Goal: Information Seeking & Learning: Understand process/instructions

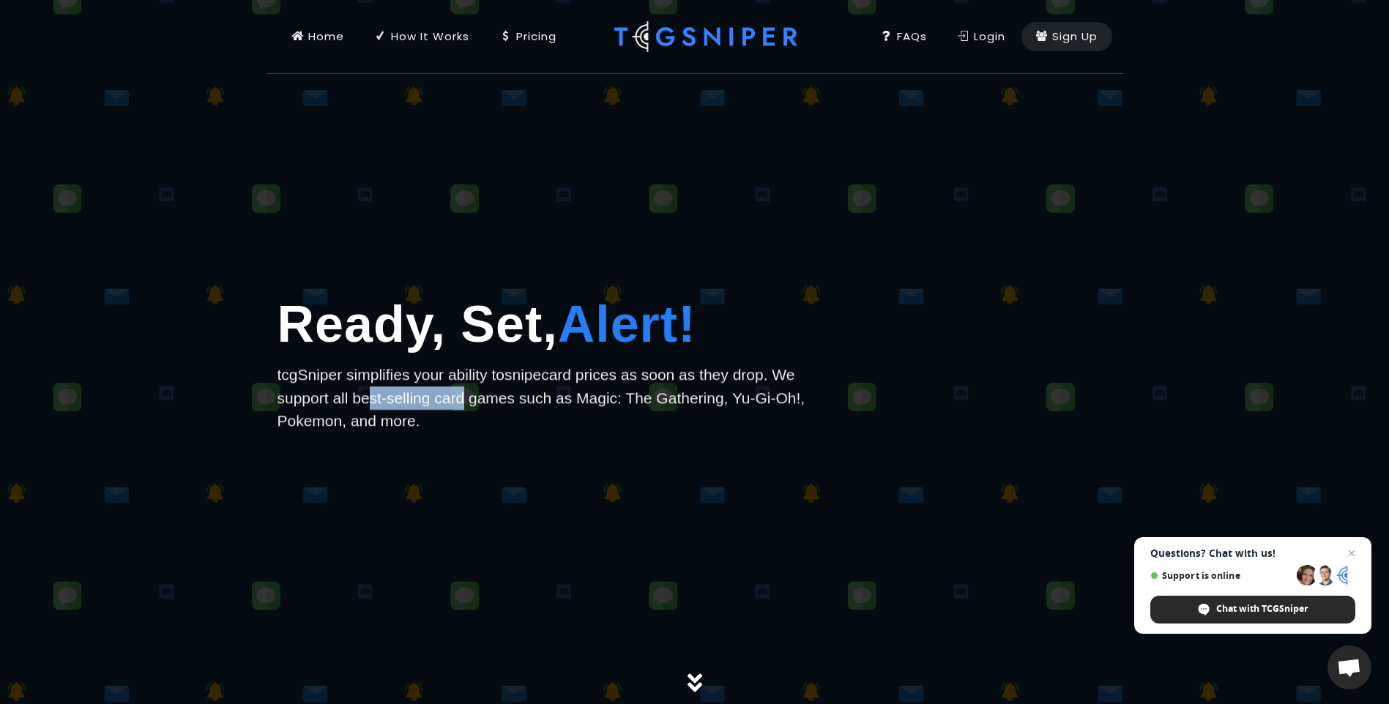
drag, startPoint x: 364, startPoint y: 395, endPoint x: 456, endPoint y: 395, distance: 92.2
click at [456, 395] on p "tcgSniper simplifies your ability to snipe card prices as soon as they drop. We…" at bounding box center [551, 398] width 549 height 70
drag, startPoint x: 537, startPoint y: 395, endPoint x: 684, endPoint y: 402, distance: 146.5
click at [678, 402] on p "tcgSniper simplifies your ability to snipe card prices as soon as they drop. We…" at bounding box center [551, 398] width 549 height 70
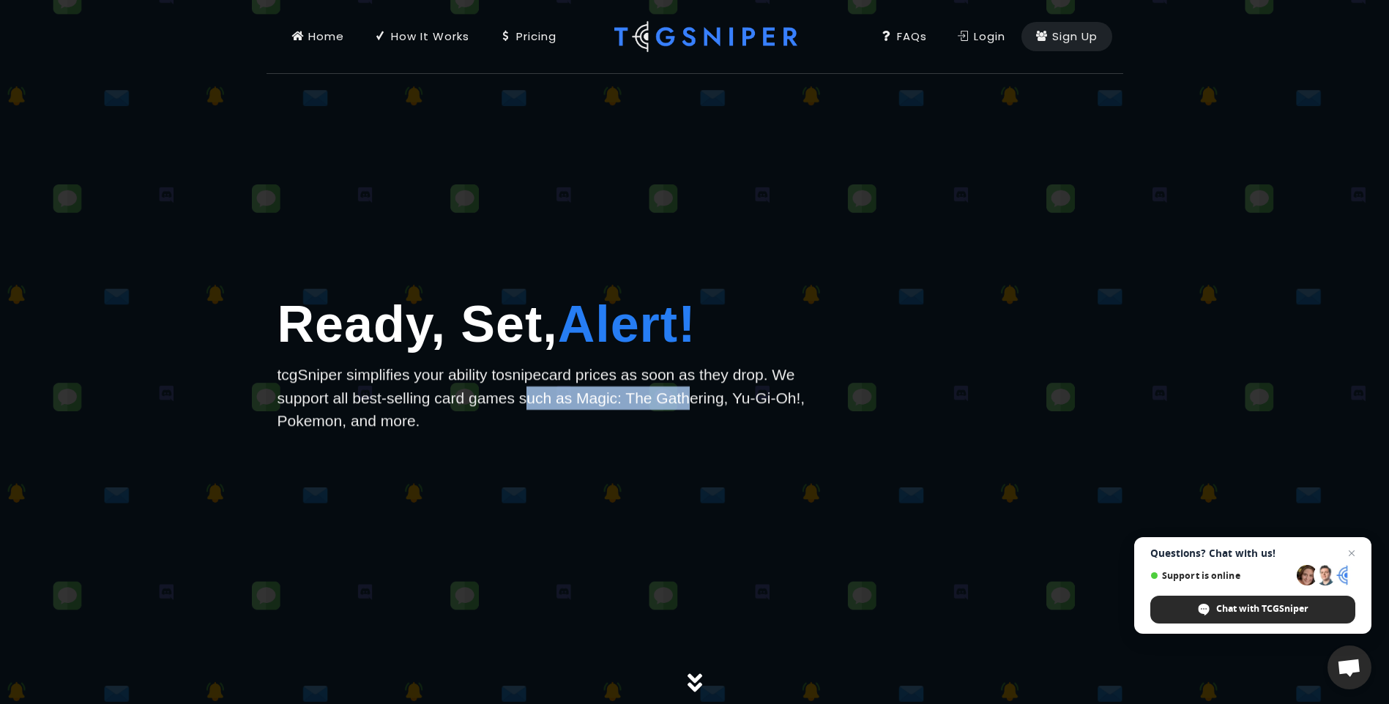
click at [684, 402] on p "tcgSniper simplifies your ability to snipe card prices as soon as they drop. We…" at bounding box center [551, 398] width 549 height 70
drag, startPoint x: 526, startPoint y: 411, endPoint x: 603, endPoint y: 406, distance: 77.0
click at [594, 407] on p "tcgSniper simplifies your ability to snipe card prices as soon as they drop. We…" at bounding box center [551, 398] width 549 height 70
click at [609, 405] on p "tcgSniper simplifies your ability to snipe card prices as soon as they drop. We…" at bounding box center [551, 398] width 549 height 70
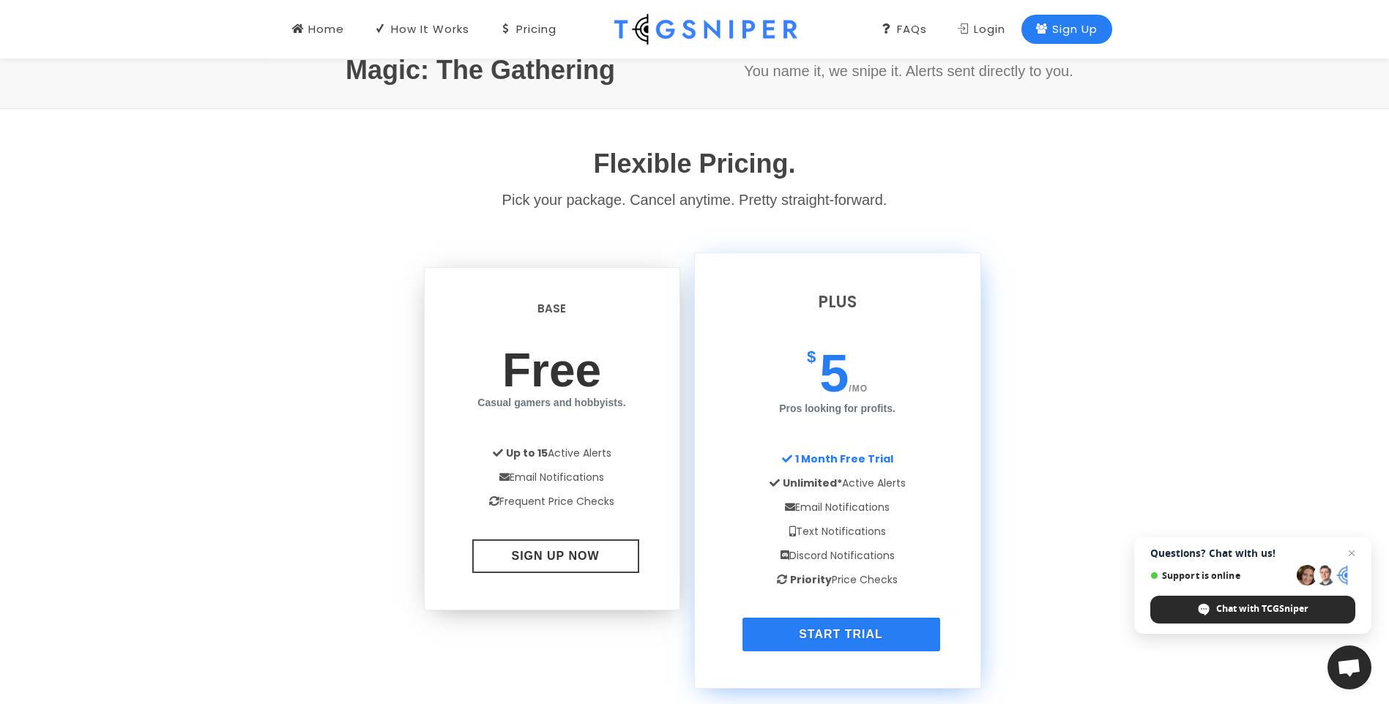
scroll to position [878, 0]
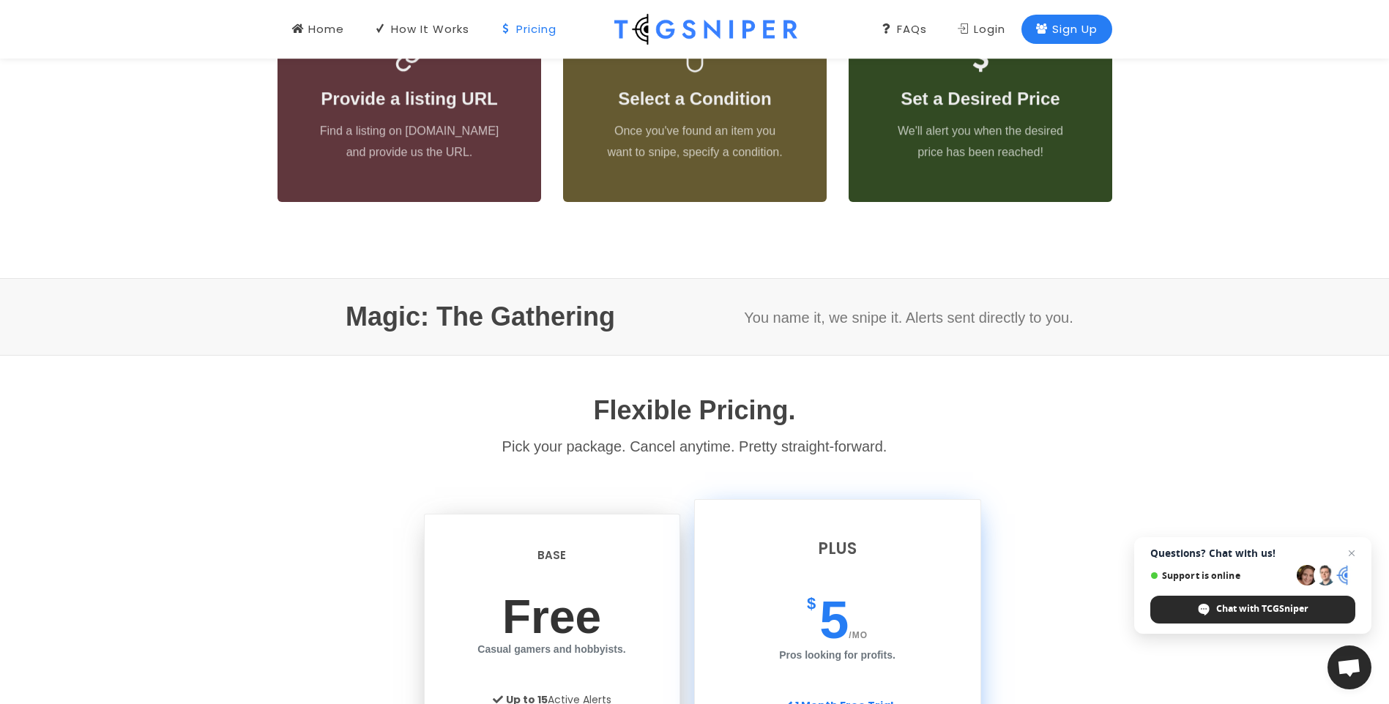
click at [520, 37] on link "Pricing" at bounding box center [528, 29] width 86 height 59
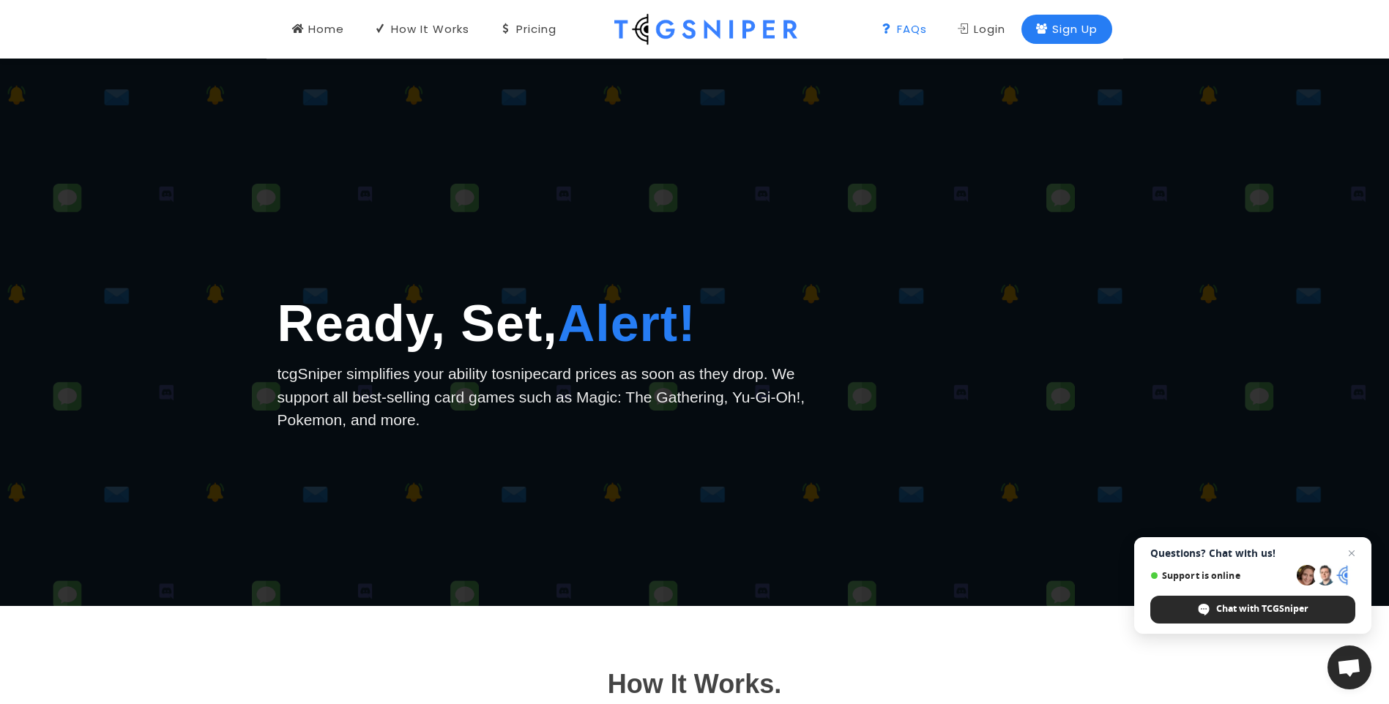
scroll to position [0, 0]
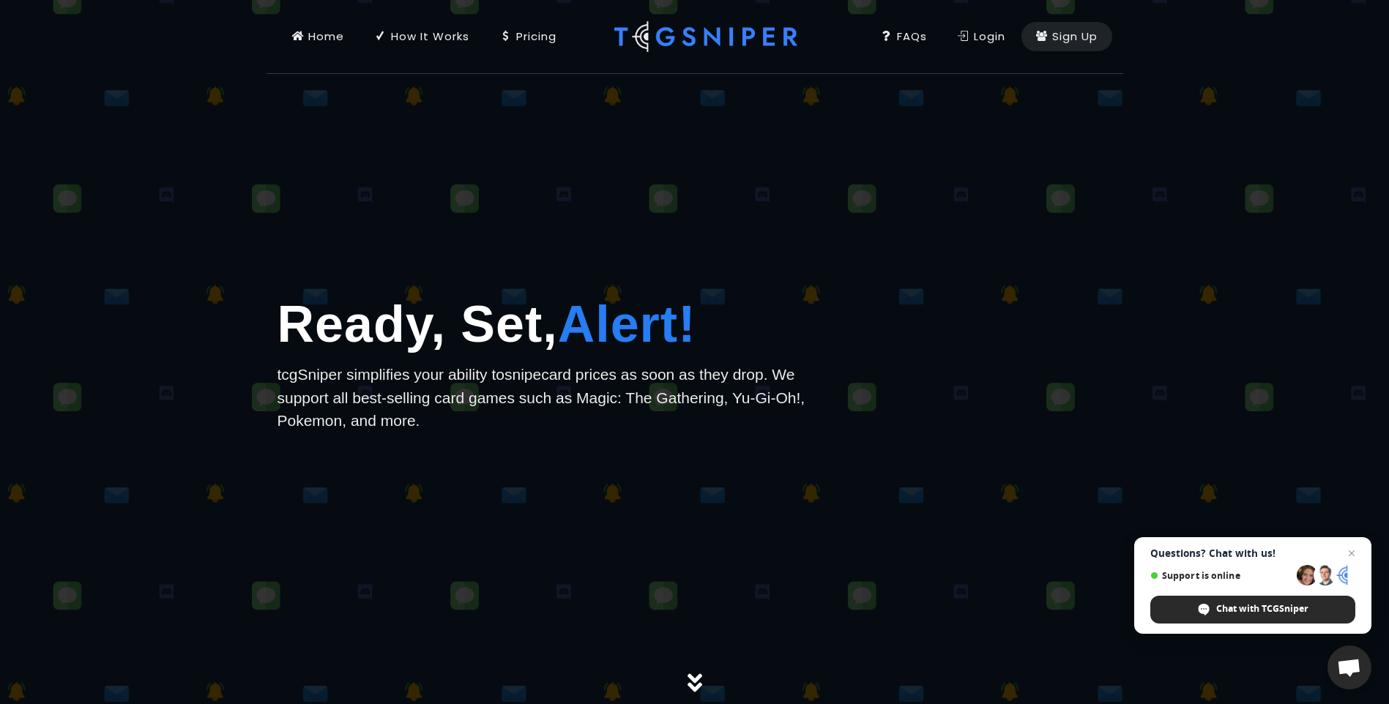
click at [314, 37] on div "Home" at bounding box center [318, 37] width 52 height 16
click at [896, 34] on div "FAQs" at bounding box center [904, 37] width 46 height 16
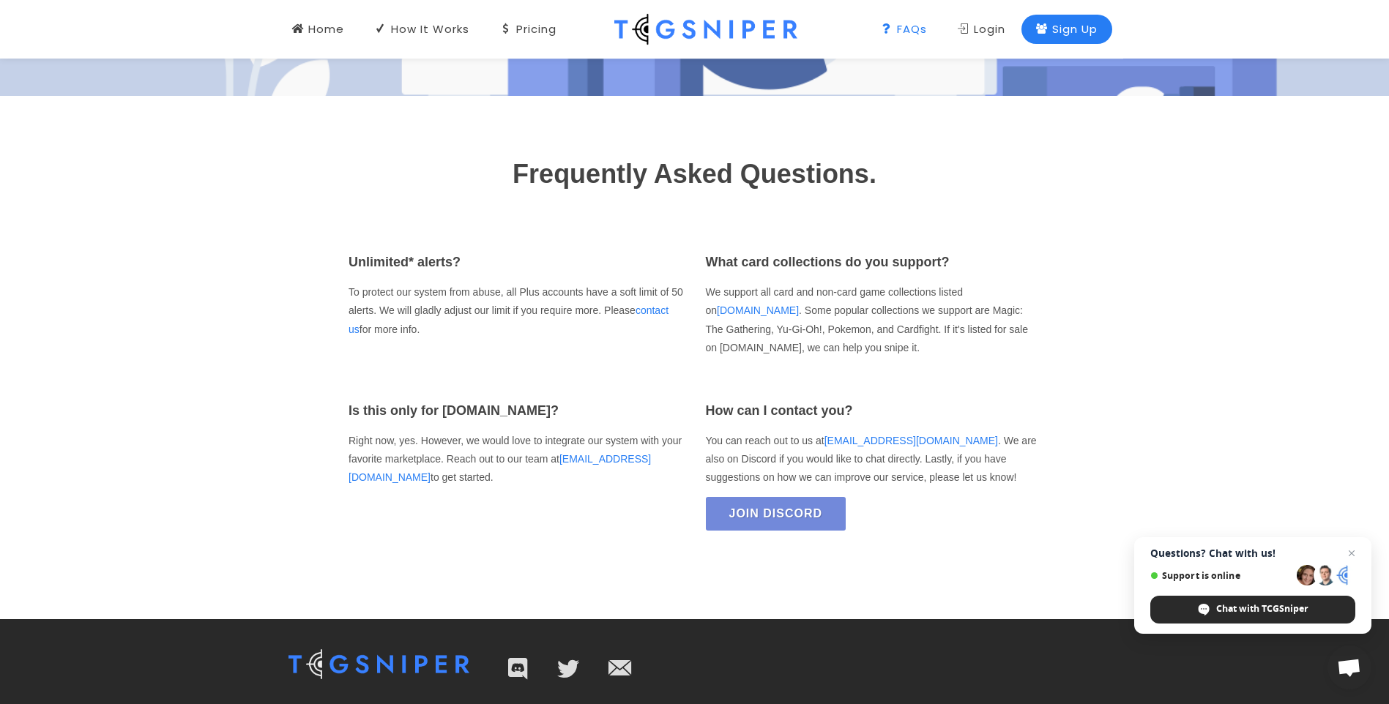
scroll to position [2183, 0]
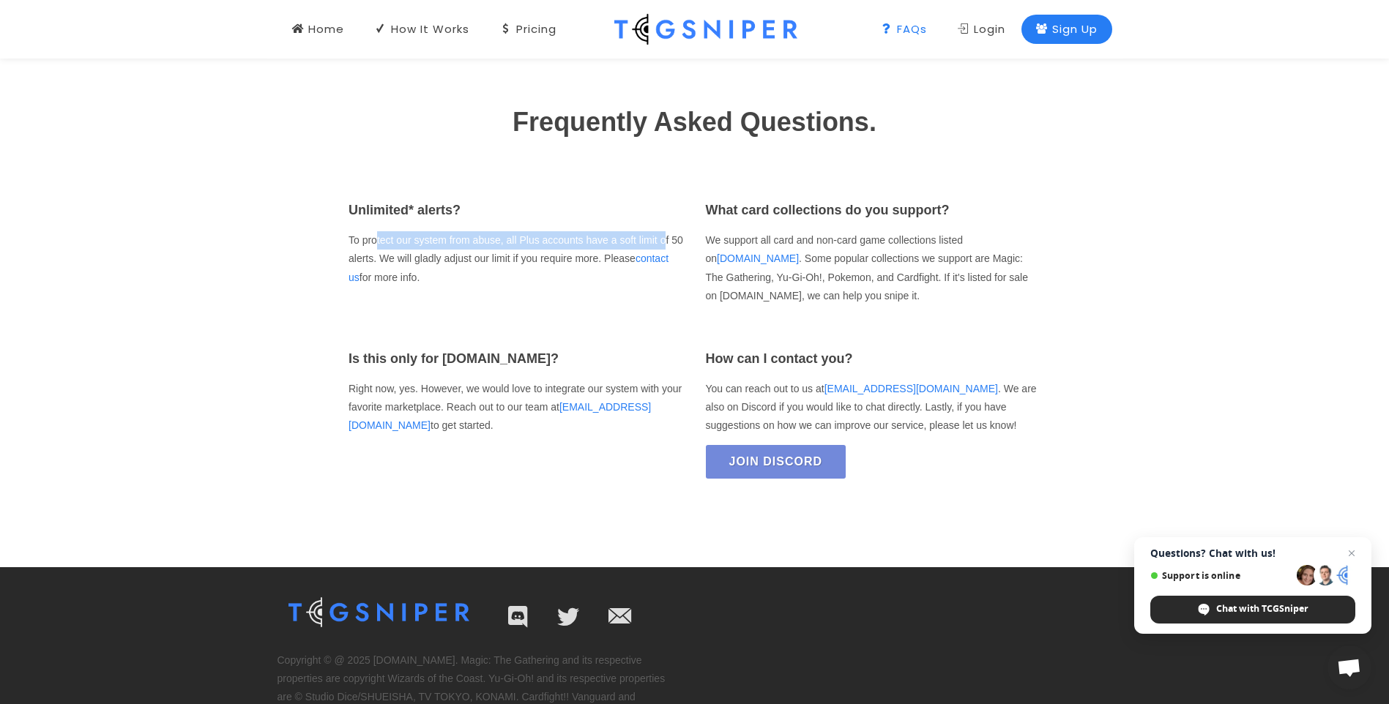
drag, startPoint x: 380, startPoint y: 244, endPoint x: 666, endPoint y: 242, distance: 286.2
click at [666, 242] on p "To protect our system from abuse, all Plus accounts have a soft limit of 50 ale…" at bounding box center [515, 259] width 335 height 56
click at [666, 241] on p "To protect our system from abuse, all Plus accounts have a soft limit of 50 ale…" at bounding box center [515, 259] width 335 height 56
drag, startPoint x: 544, startPoint y: 253, endPoint x: 552, endPoint y: 253, distance: 8.1
click at [548, 253] on p "To protect our system from abuse, all Plus accounts have a soft limit of 50 ale…" at bounding box center [515, 259] width 335 height 56
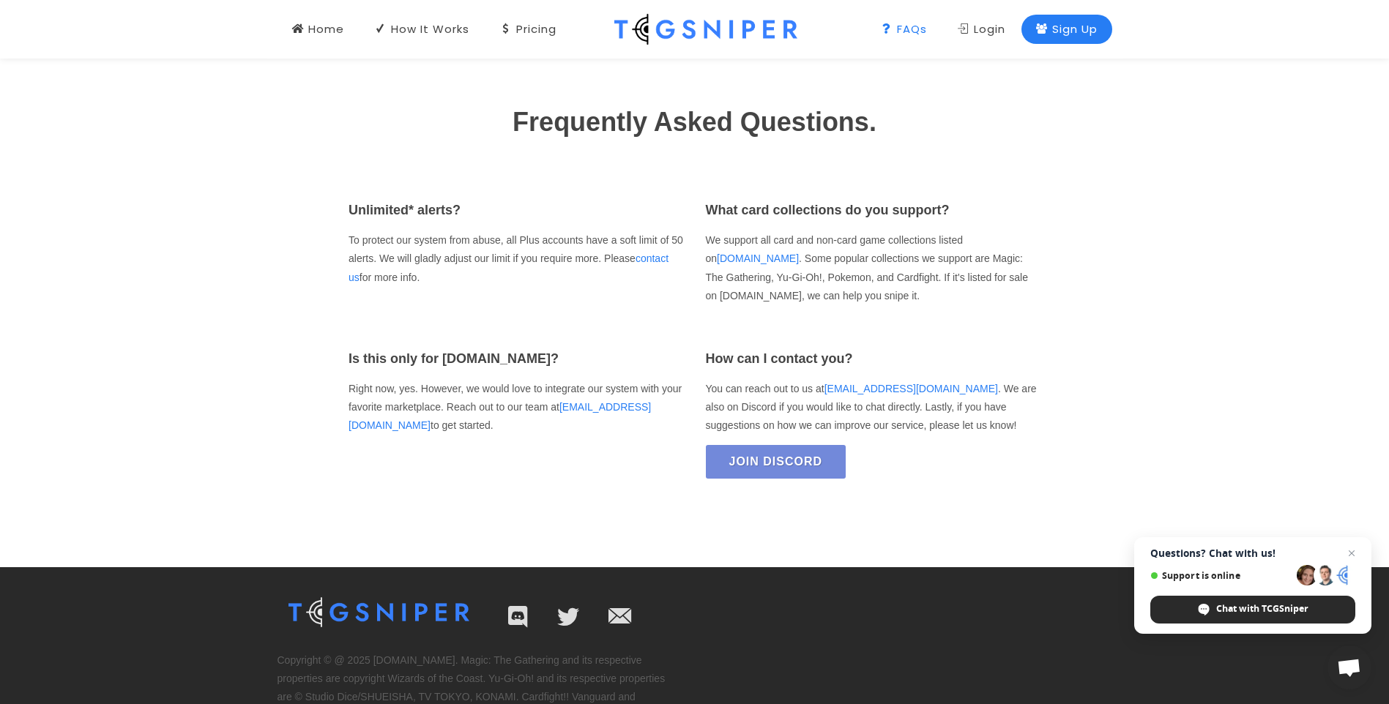
click at [552, 253] on p "To protect our system from abuse, all Plus accounts have a soft limit of 50 ale…" at bounding box center [515, 259] width 335 height 56
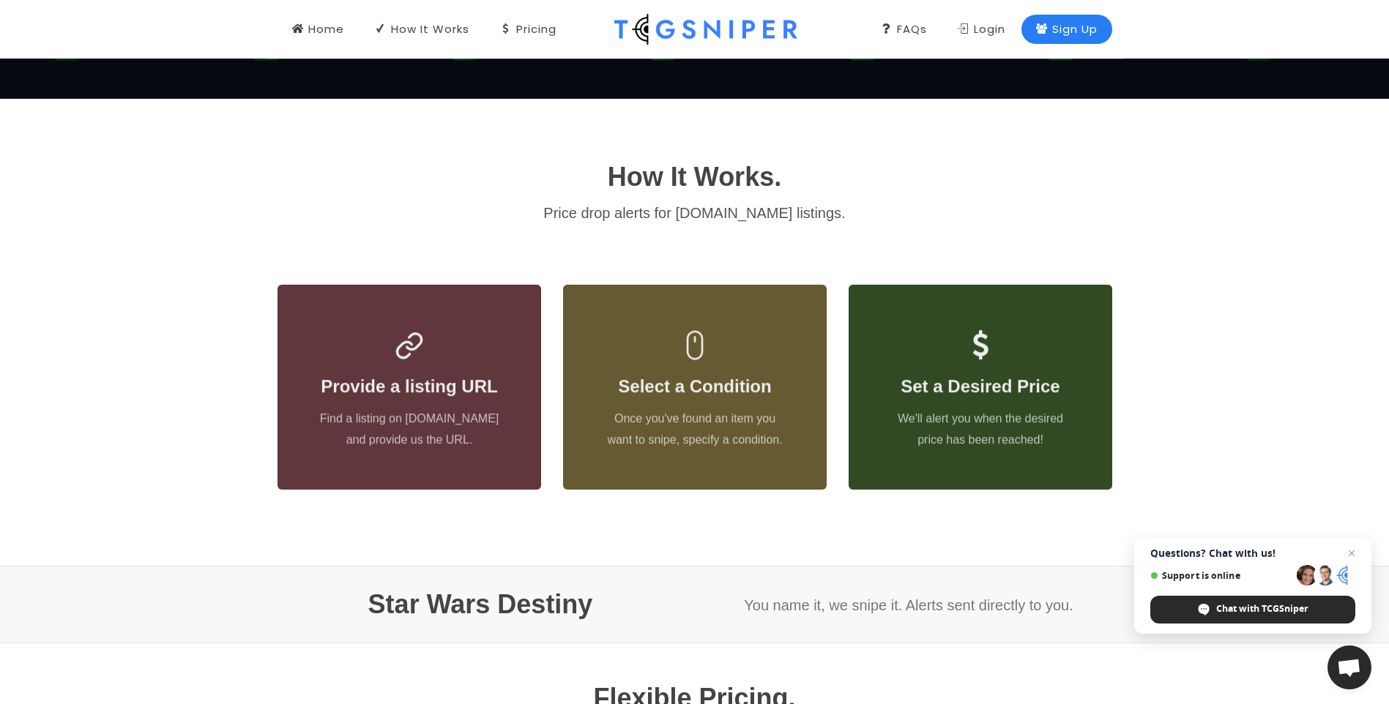
scroll to position [152, 0]
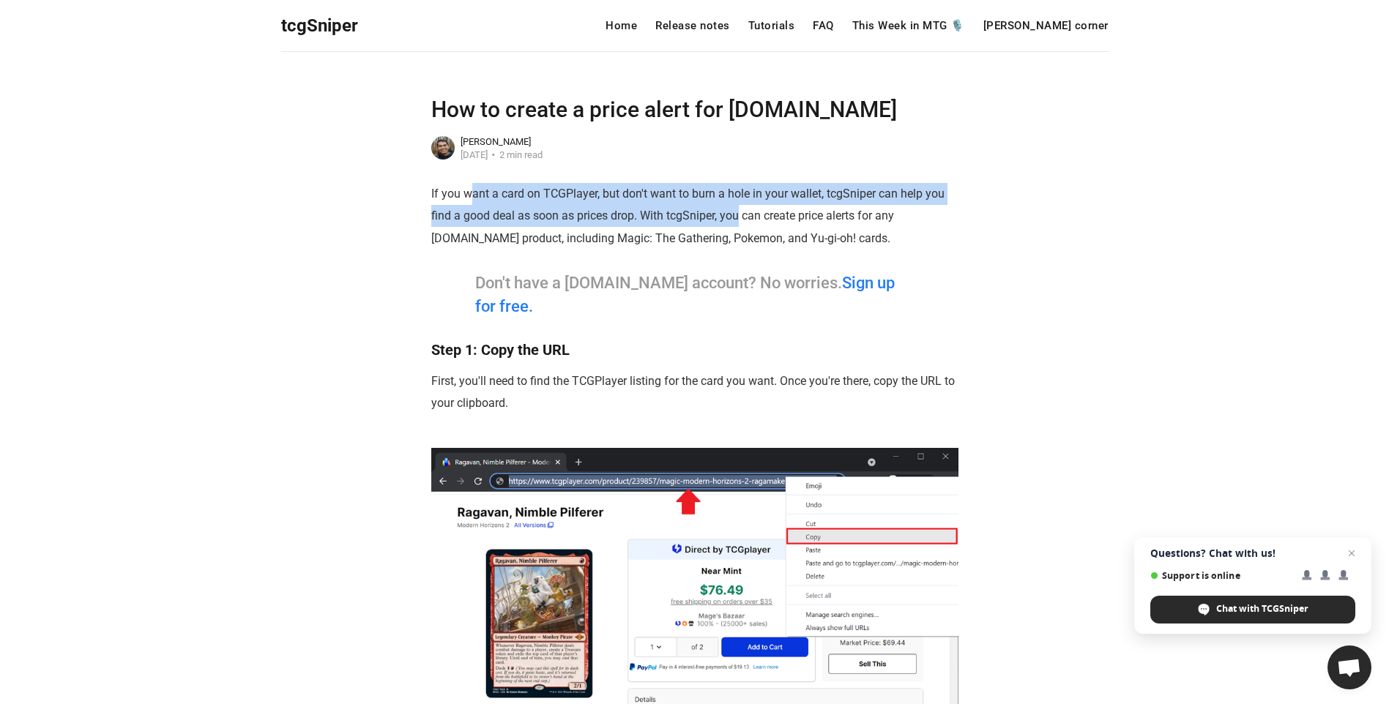
drag, startPoint x: 547, startPoint y: 201, endPoint x: 758, endPoint y: 211, distance: 211.0
click at [752, 211] on p "If you want a card on TCGPlayer, but don't want to burn a hole in your wallet, …" at bounding box center [694, 216] width 527 height 67
click at [758, 211] on p "If you want a card on TCGPlayer, but don't want to burn a hole in your wallet, …" at bounding box center [694, 216] width 527 height 67
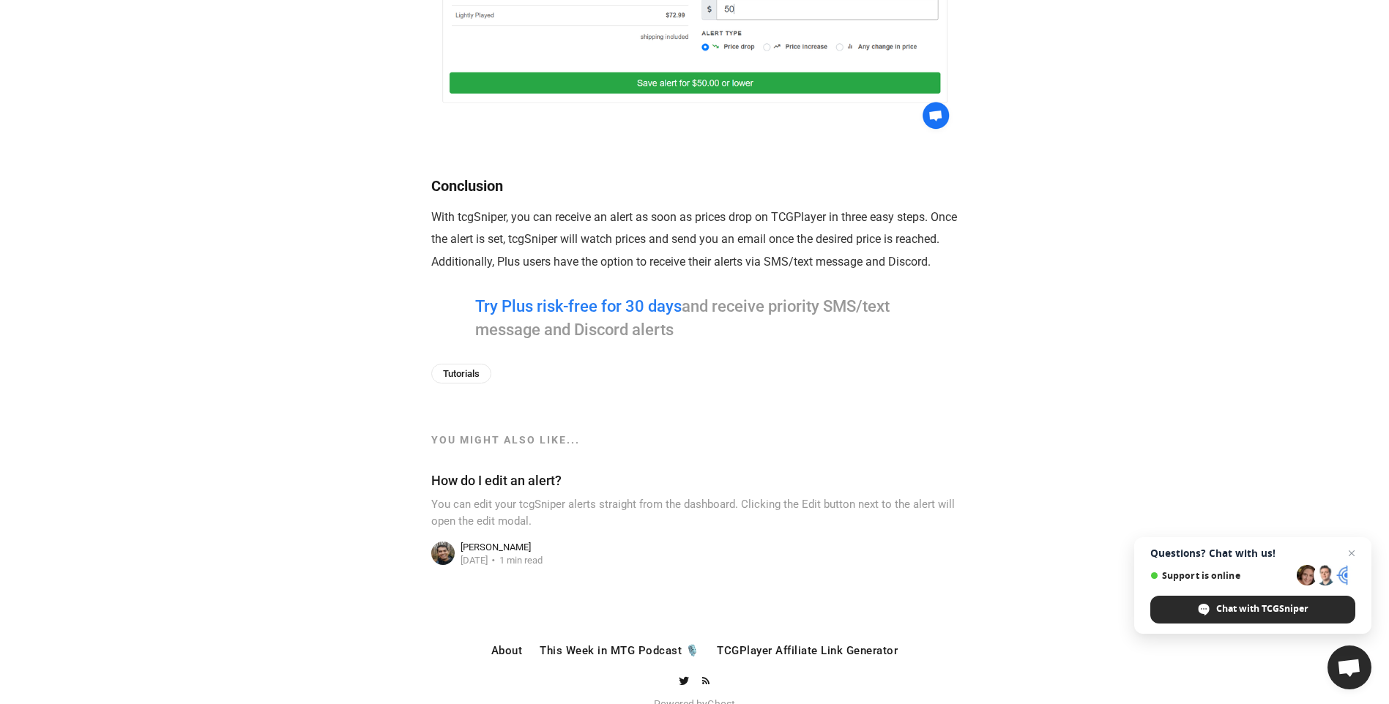
scroll to position [2109, 0]
